Goal: Find specific page/section: Find specific page/section

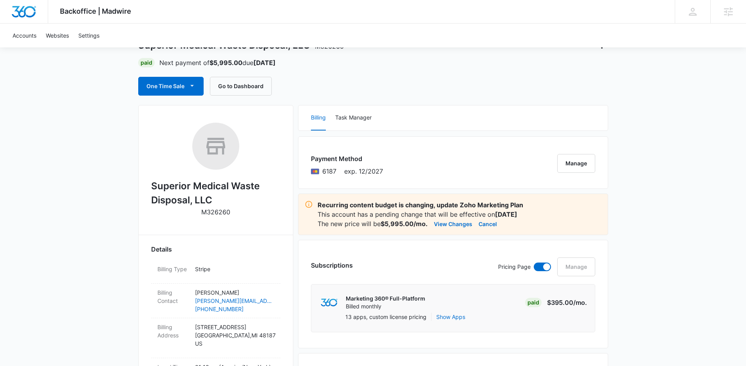
scroll to position [281, 0]
